Goal: Task Accomplishment & Management: Manage account settings

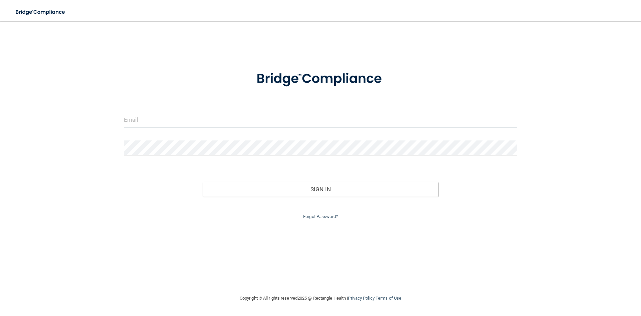
click at [205, 119] on input "email" at bounding box center [320, 119] width 393 height 15
type input "[EMAIL_ADDRESS][DOMAIN_NAME]"
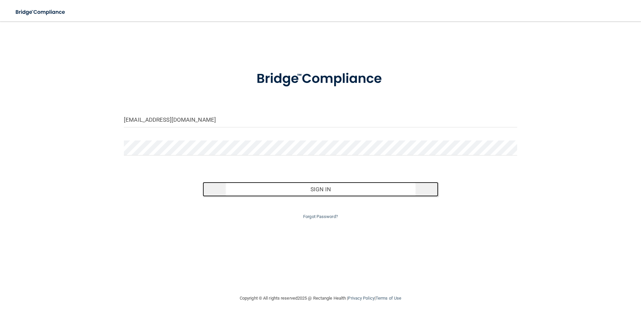
click at [328, 190] on button "Sign In" at bounding box center [321, 189] width 236 height 15
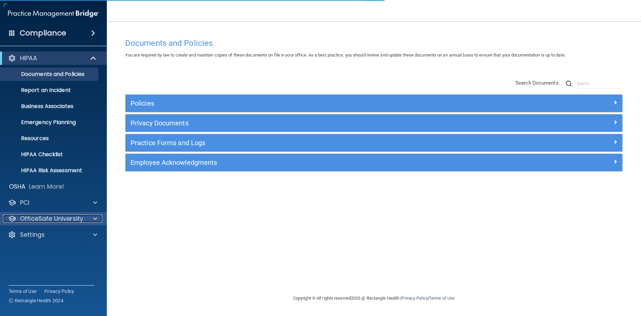
click at [94, 218] on span at bounding box center [95, 218] width 4 height 8
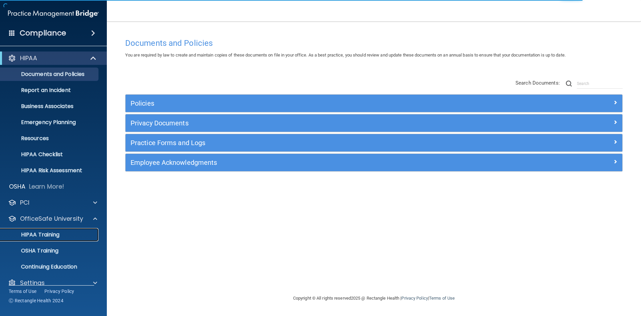
click at [48, 234] on p "HIPAA Training" at bounding box center [31, 234] width 55 height 7
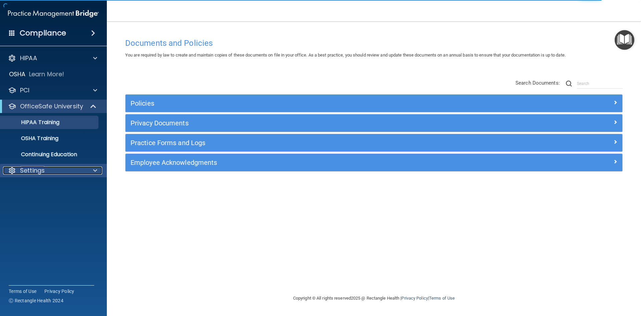
click at [95, 169] on span at bounding box center [95, 170] width 4 height 8
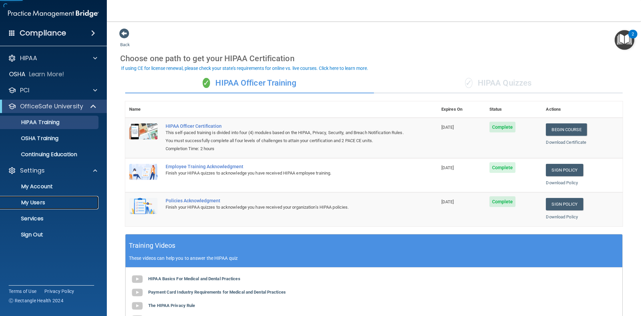
click at [40, 202] on p "My Users" at bounding box center [49, 202] width 91 height 7
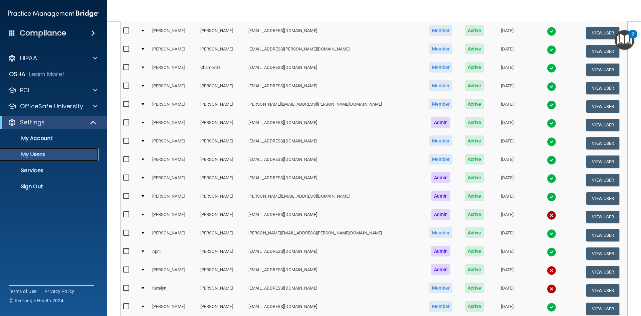
scroll to position [200, 0]
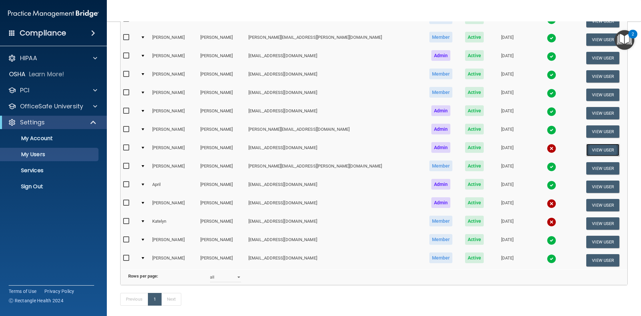
click at [595, 149] on button "View User" at bounding box center [603, 150] width 33 height 12
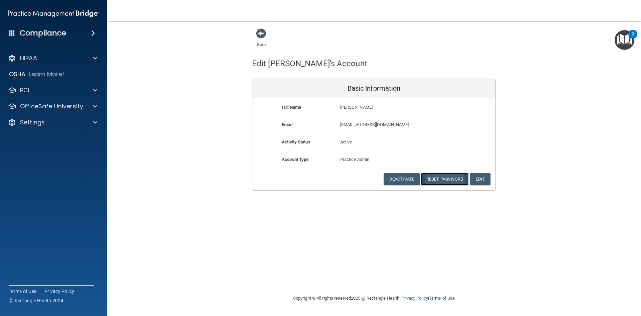
click at [437, 178] on button "Reset Password" at bounding box center [445, 179] width 48 height 12
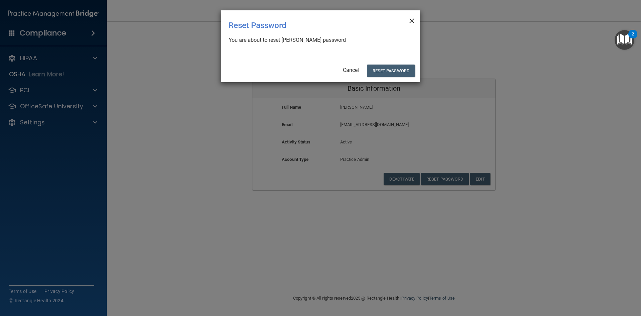
click at [413, 21] on span "×" at bounding box center [412, 19] width 6 height 13
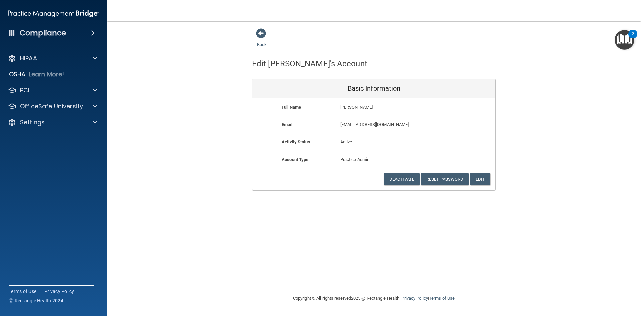
click at [39, 32] on h4 "Compliance" at bounding box center [43, 32] width 46 height 9
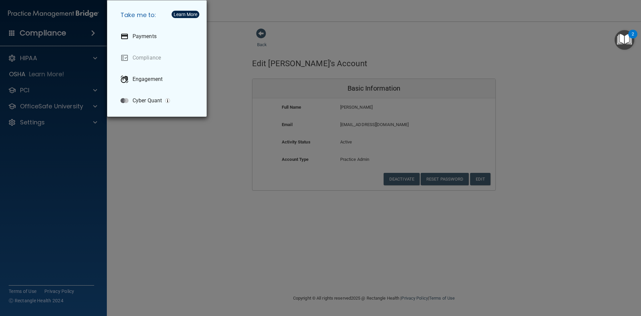
click at [93, 32] on div "Take me to: Payments Compliance Engagement Cyber Quant" at bounding box center [320, 158] width 641 height 316
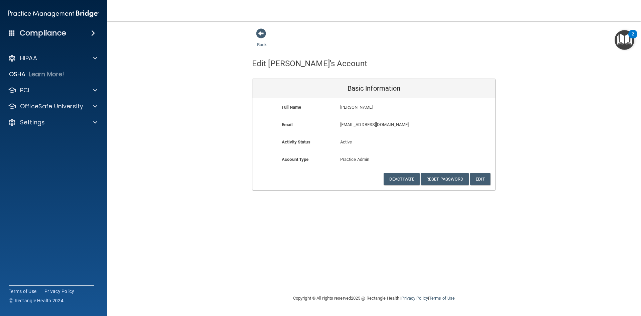
click at [88, 14] on img at bounding box center [53, 13] width 91 height 13
click at [262, 32] on span at bounding box center [261, 33] width 10 height 10
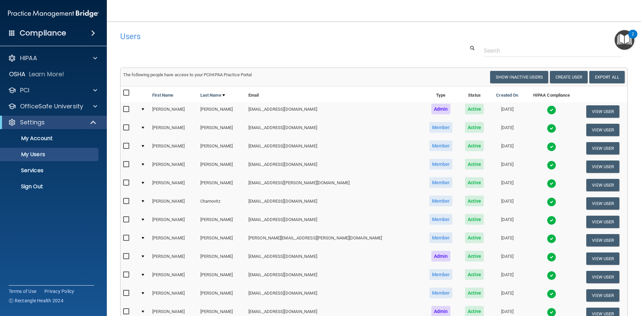
click at [72, 12] on img at bounding box center [53, 13] width 91 height 13
click at [94, 90] on span at bounding box center [95, 90] width 4 height 8
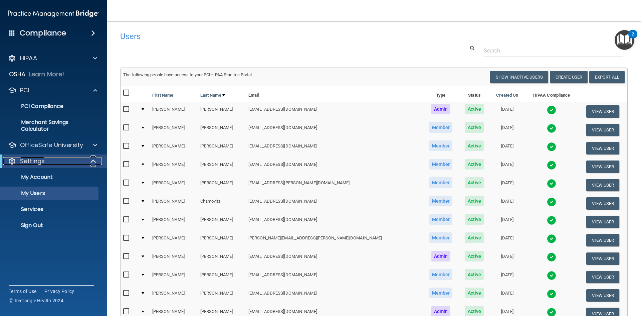
click at [92, 162] on span at bounding box center [94, 161] width 6 height 8
